Goal: Download file/media

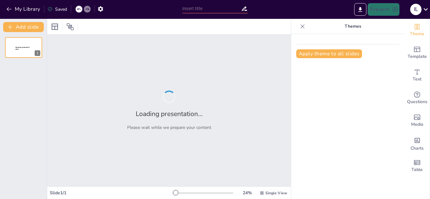
type input "Comparación de Propiedades: Materia Orgánica vs. Inorgánica"
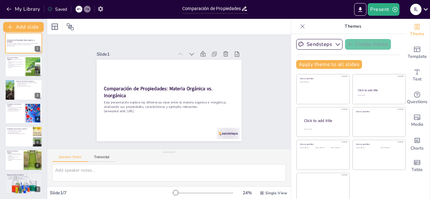
click at [103, 7] on icon "button" at bounding box center [100, 9] width 7 height 7
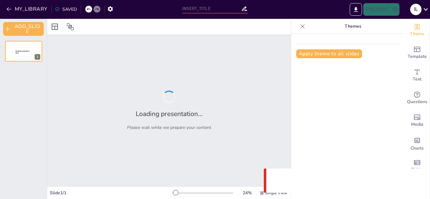
type input "Comparación de Propiedades: Materia Orgánica vs. Inorgánica"
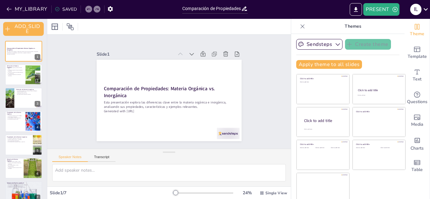
click at [299, 28] on icon at bounding box center [302, 26] width 6 height 6
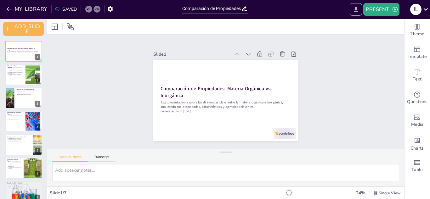
click at [356, 12] on icon "EXPORT_TO_POWERPOINT" at bounding box center [356, 9] width 4 height 5
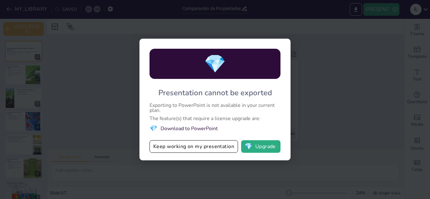
click at [215, 128] on li "💎 Download to PowerPoint" at bounding box center [215, 128] width 131 height 9
click at [214, 147] on button "Keep working on my presentation" at bounding box center [194, 146] width 88 height 13
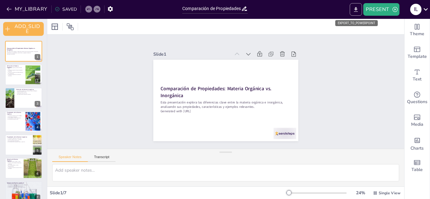
click at [360, 14] on button "EXPORT_TO_POWERPOINT" at bounding box center [356, 9] width 12 height 13
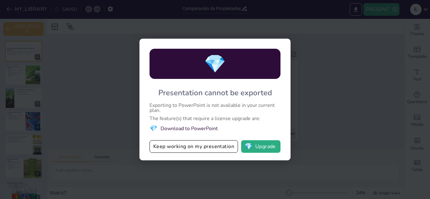
click at [239, 61] on div "💎" at bounding box center [215, 64] width 131 height 30
click at [181, 128] on li "💎 Download to PowerPoint" at bounding box center [215, 128] width 131 height 9
click at [328, 93] on div "💎 Presentation cannot be exported Exporting to PowerPoint is not available in y…" at bounding box center [215, 99] width 430 height 199
click at [282, 39] on div "💎 Presentation cannot be exported Exporting to PowerPoint is not available in y…" at bounding box center [214, 100] width 151 height 122
click at [220, 143] on button "Keep working on my presentation" at bounding box center [194, 146] width 88 height 13
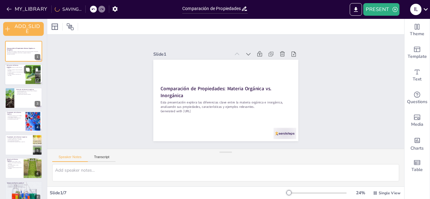
click at [26, 78] on div at bounding box center [33, 74] width 26 height 19
type textarea "La materia orgánica se origina de seres vivos, lo que significa que está intrín…"
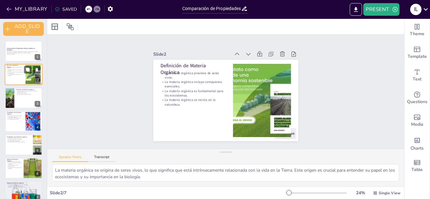
scroll to position [8, 0]
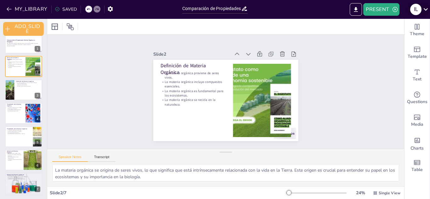
click at [424, 8] on icon at bounding box center [426, 9] width 9 height 9
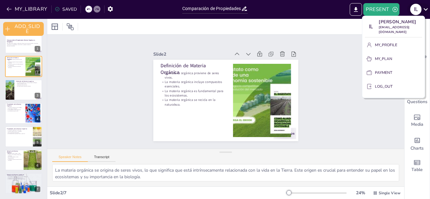
click at [424, 8] on div at bounding box center [215, 99] width 430 height 199
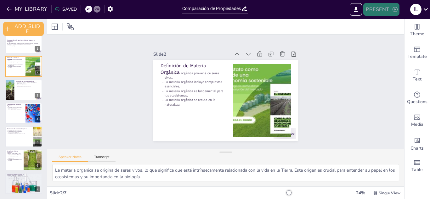
click at [393, 8] on icon "button" at bounding box center [395, 9] width 6 height 6
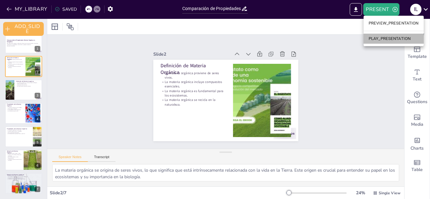
click at [393, 40] on li "PLAY_PRESENTATION" at bounding box center [394, 39] width 60 height 10
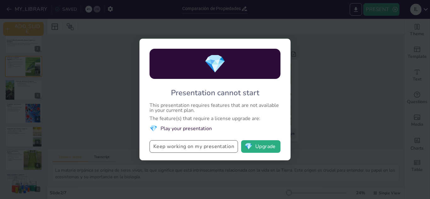
click at [199, 144] on button "Keep working on my presentation" at bounding box center [194, 146] width 88 height 13
